Goal: Task Accomplishment & Management: Manage account settings

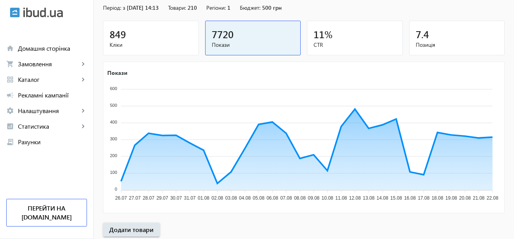
scroll to position [78, 0]
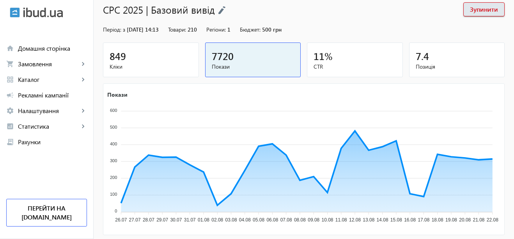
scroll to position [78, 0]
